Goal: Information Seeking & Learning: Learn about a topic

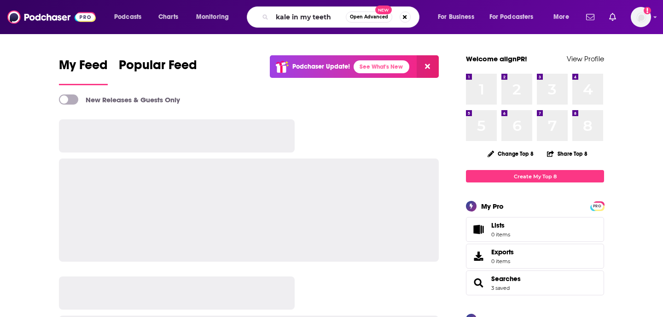
type input "kale in my teeth"
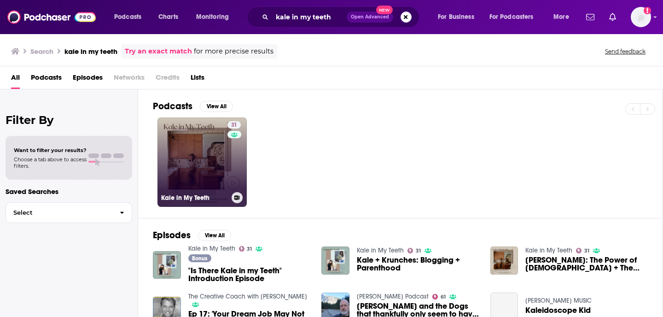
click at [191, 159] on link "31 Kale in My Teeth" at bounding box center [201, 161] width 89 height 89
